Goal: Navigation & Orientation: Find specific page/section

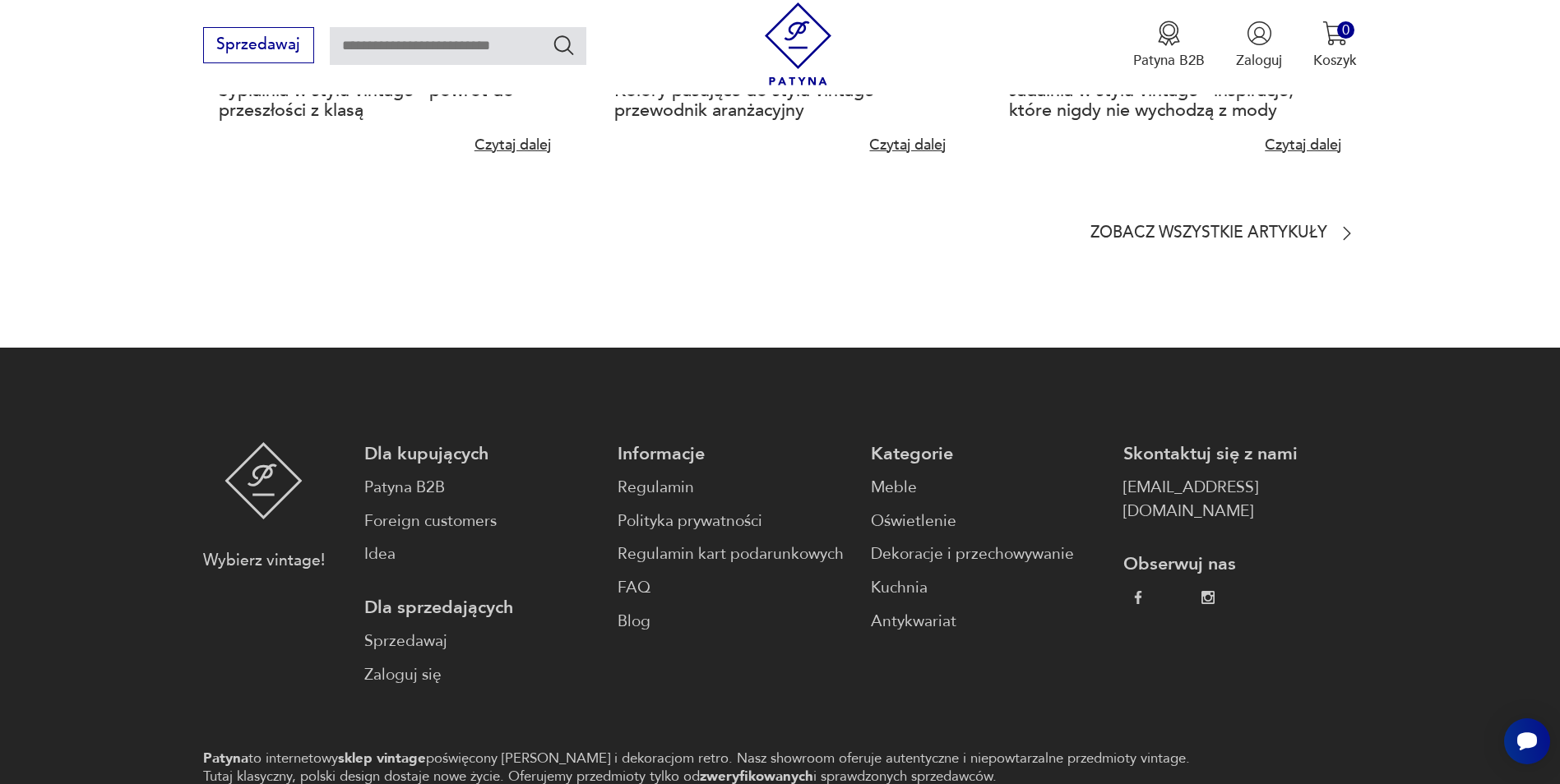
scroll to position [4522, 0]
click at [433, 629] on link "Sprzedawaj" at bounding box center [481, 641] width 234 height 24
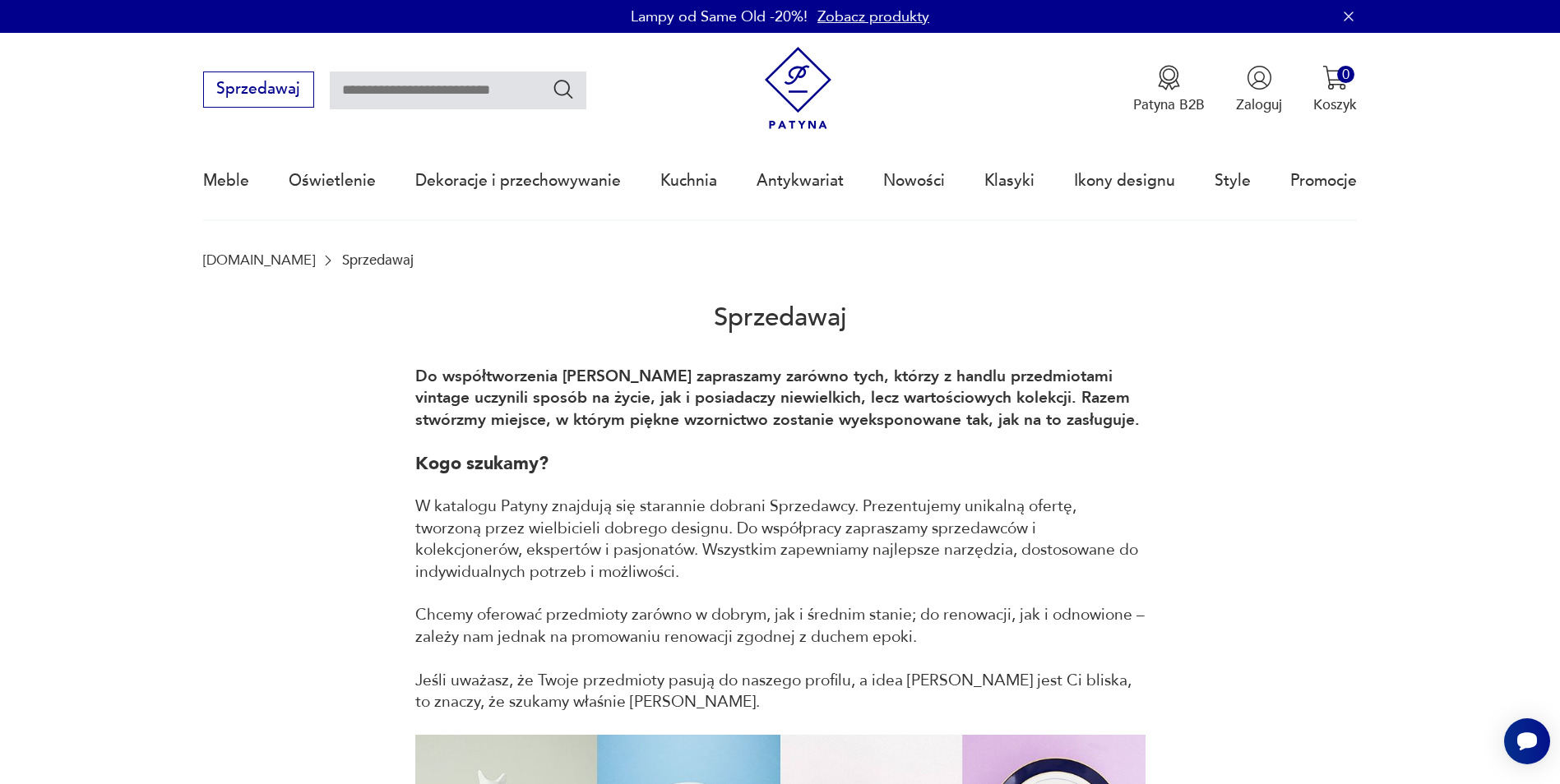
click at [887, 16] on link "Zobacz produkty" at bounding box center [873, 17] width 112 height 20
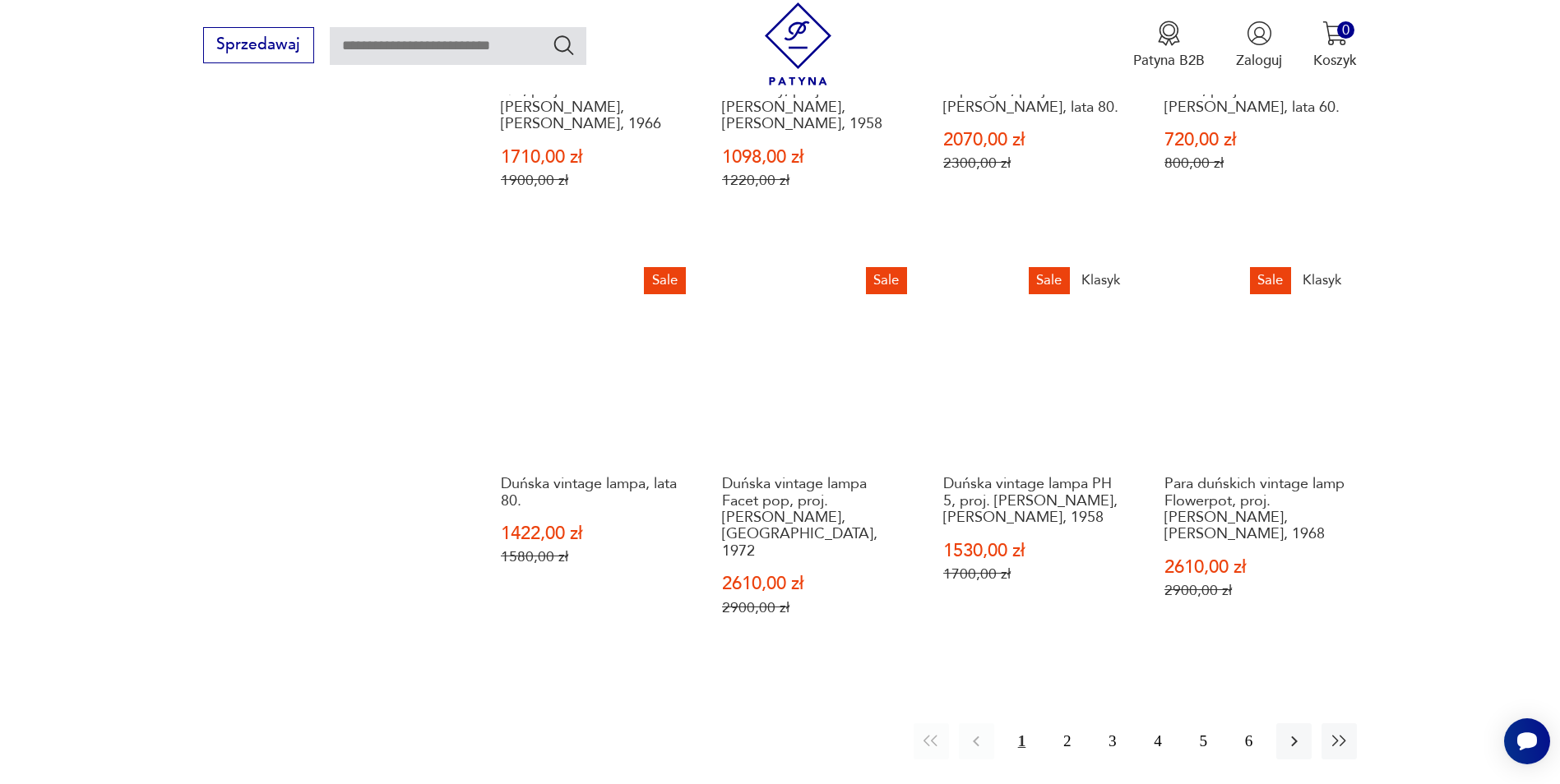
scroll to position [1947, 0]
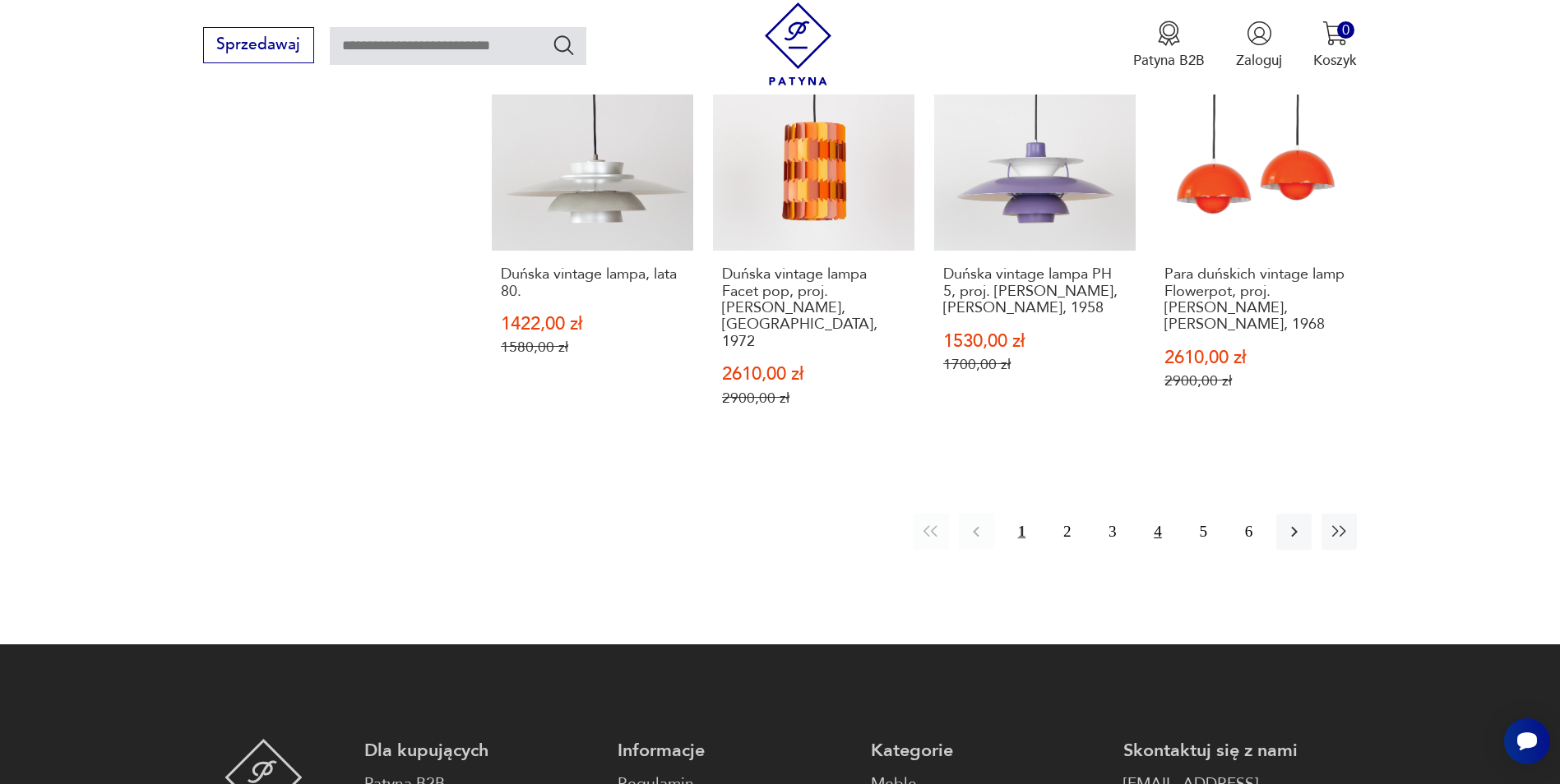
click at [1161, 514] on button "4" at bounding box center [1157, 531] width 35 height 35
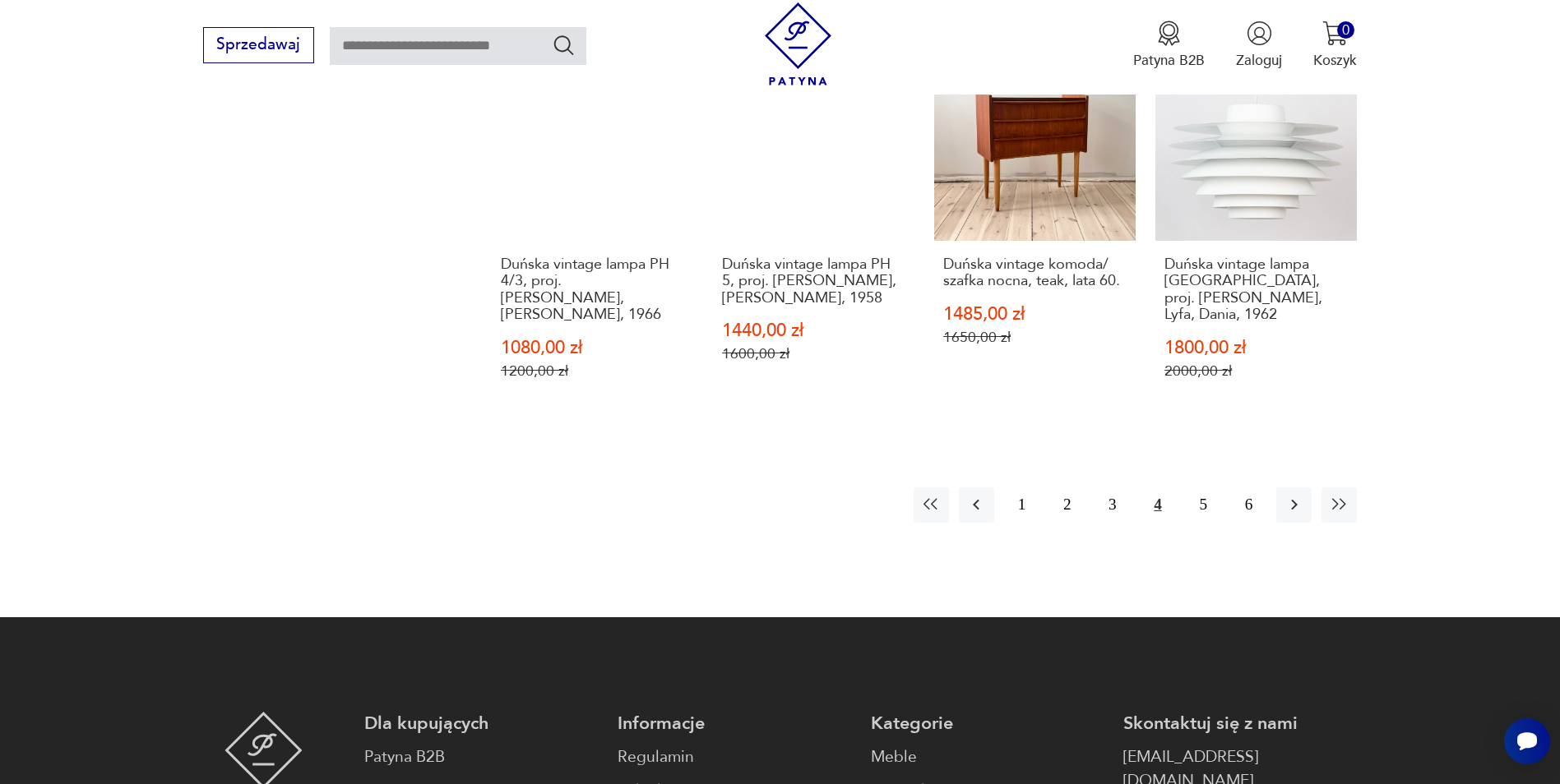
scroll to position [1947, 0]
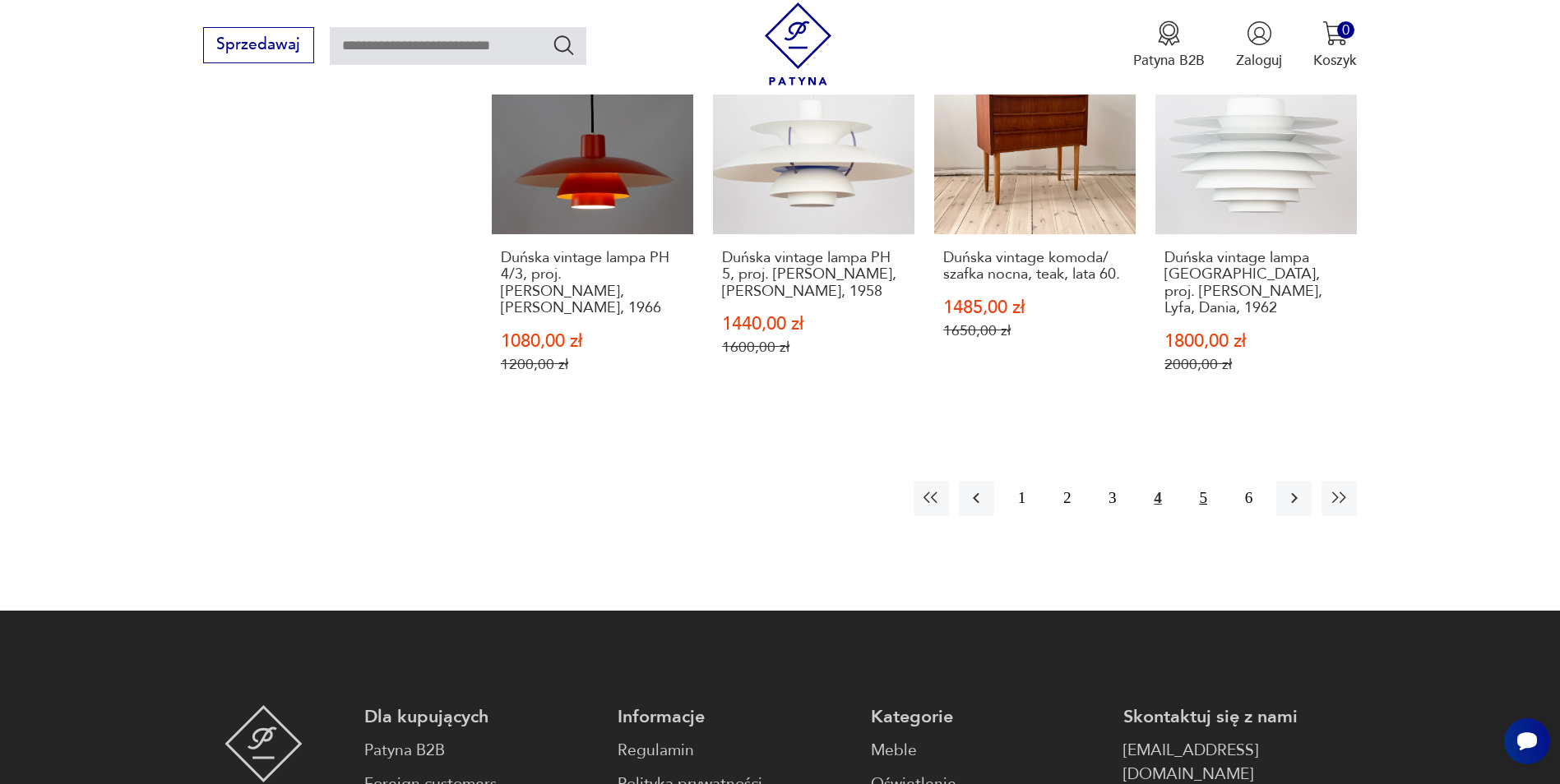
click at [1198, 485] on button "5" at bounding box center [1203, 498] width 35 height 35
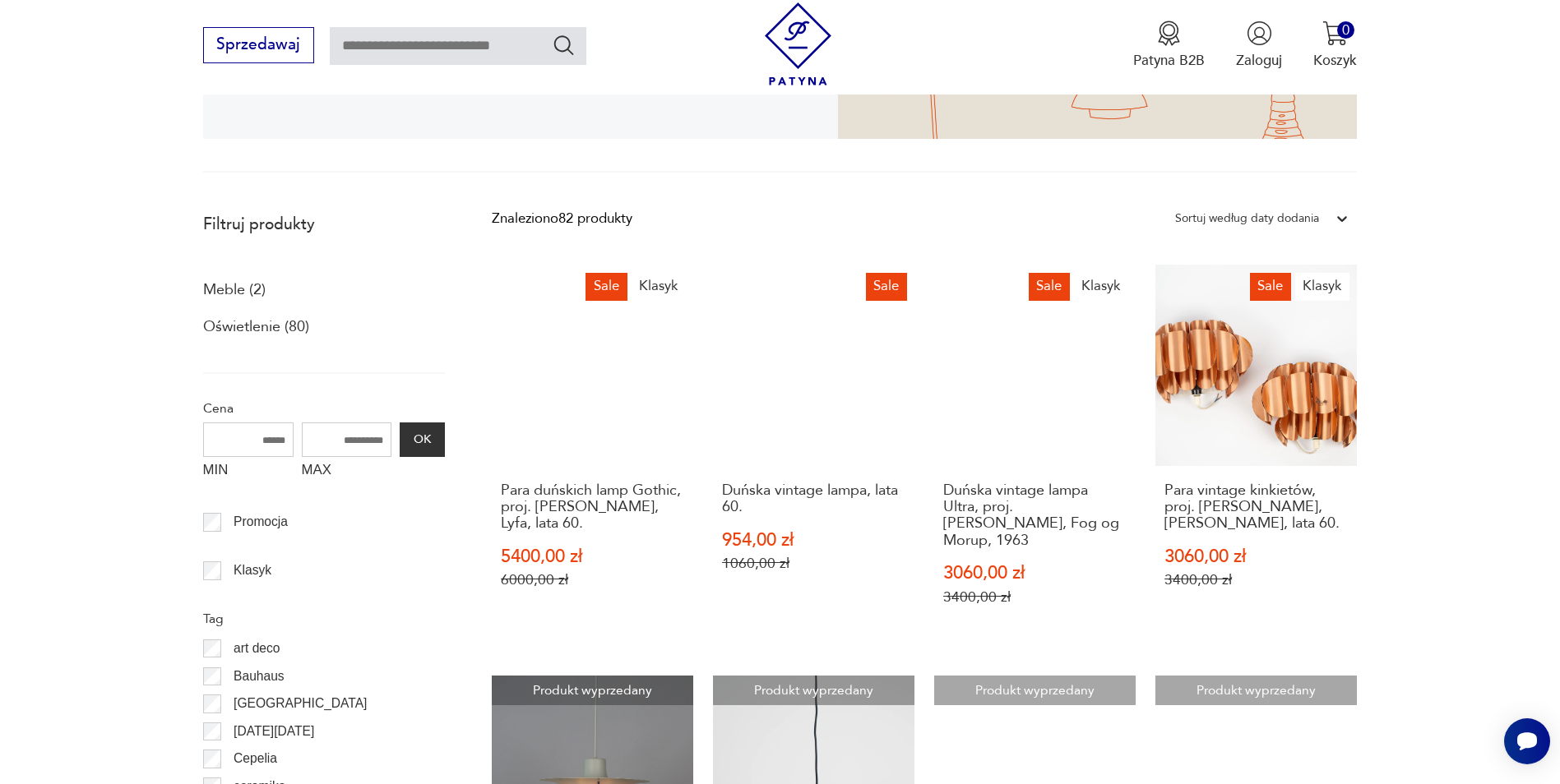
scroll to position [440, 0]
